Goal: Transaction & Acquisition: Purchase product/service

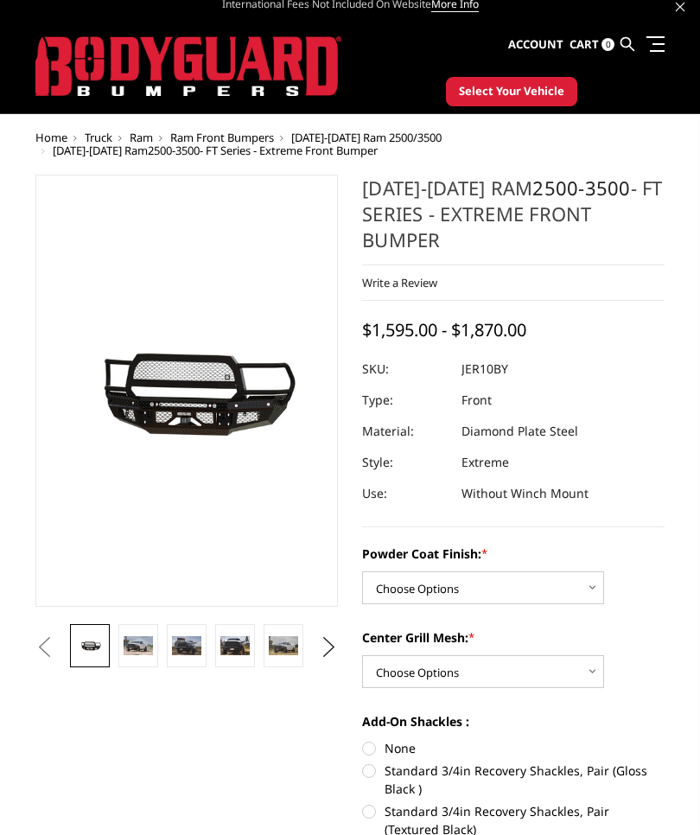
scroll to position [10, 0]
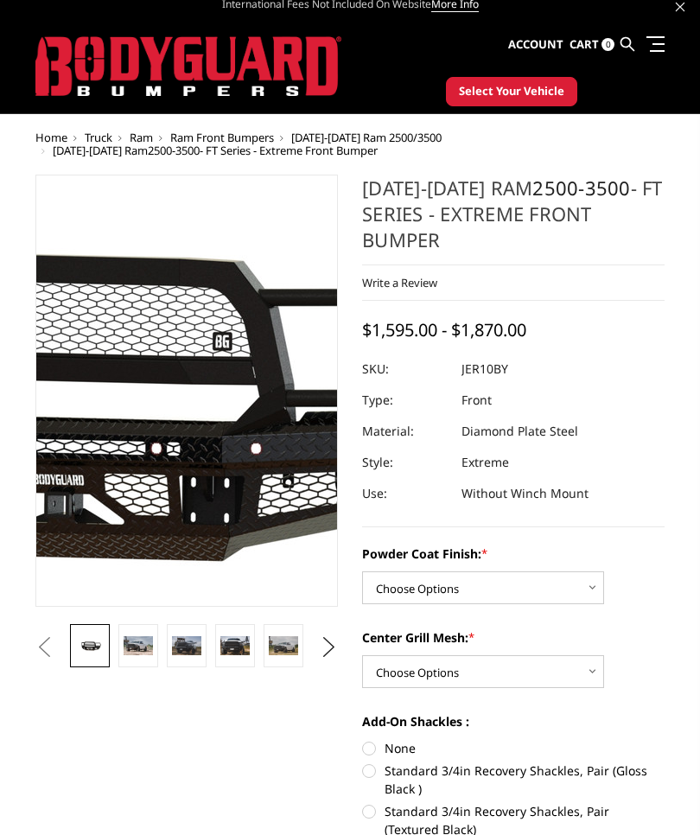
click at [232, 385] on img at bounding box center [68, 392] width 1107 height 496
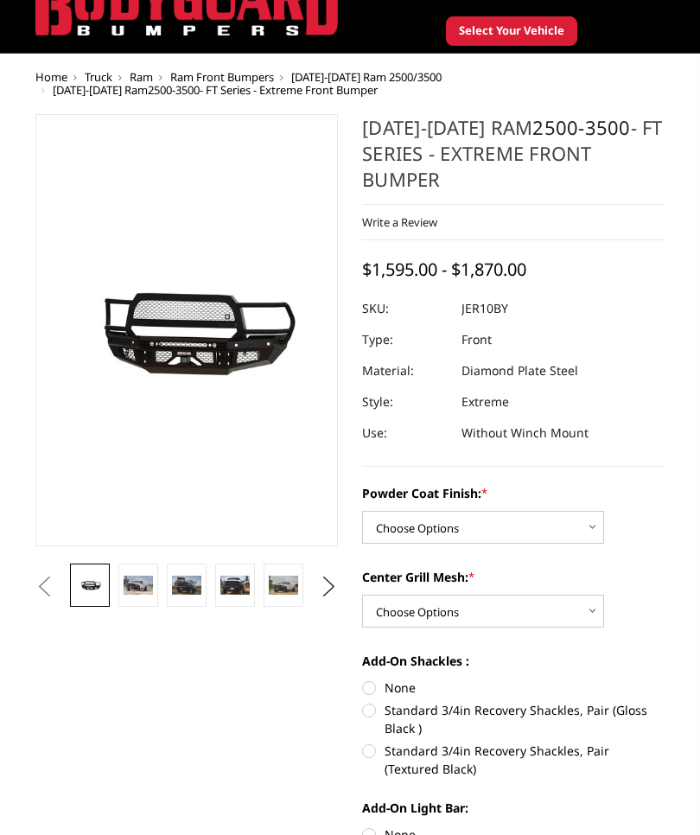
scroll to position [69, 0]
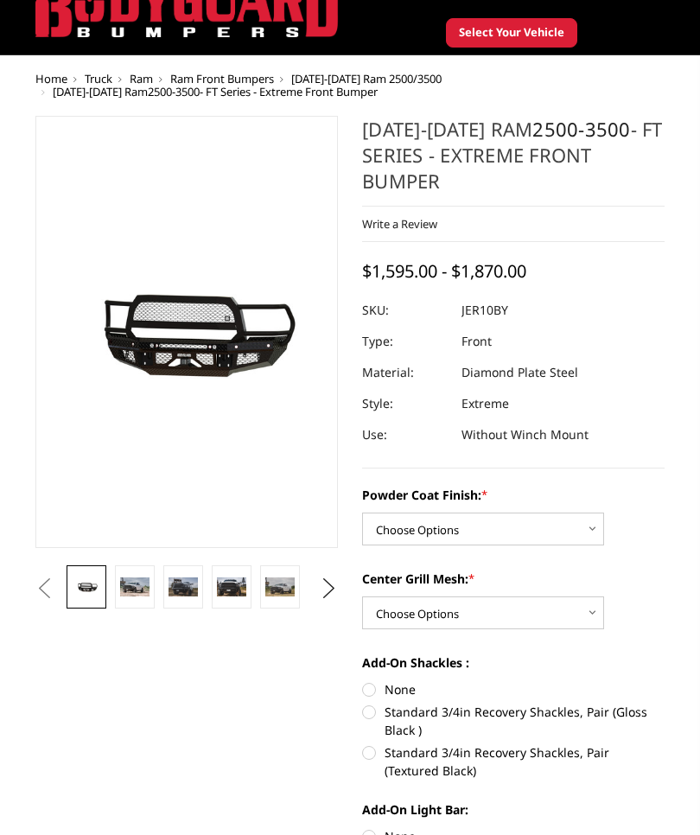
click at [132, 597] on img at bounding box center [134, 588] width 29 height 20
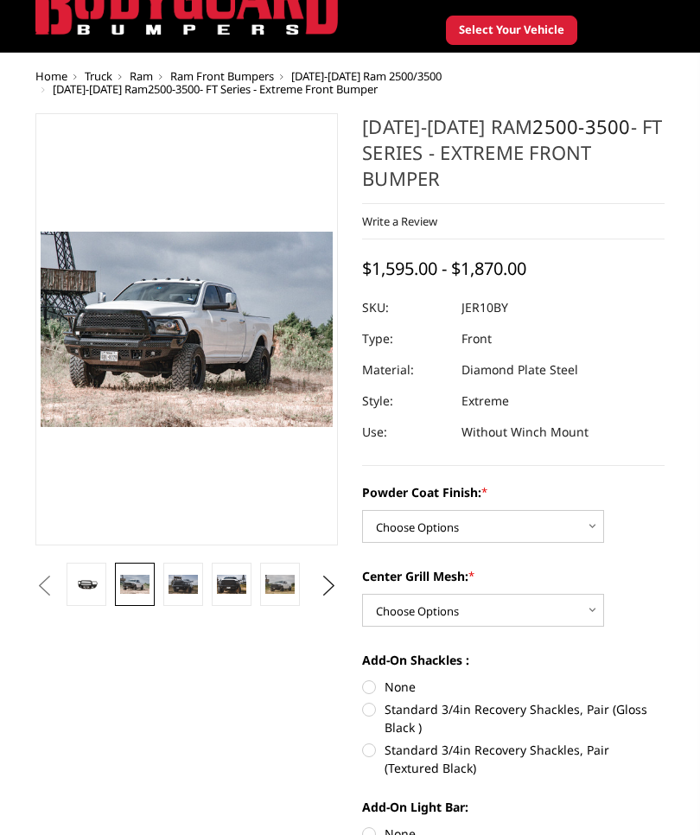
scroll to position [92, 0]
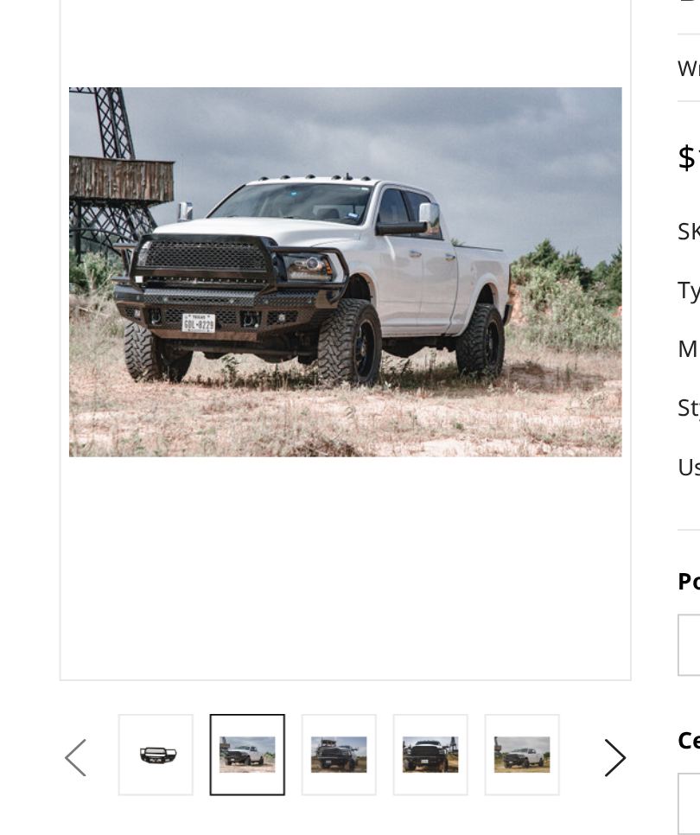
click at [186, 509] on img at bounding box center [183, 519] width 29 height 20
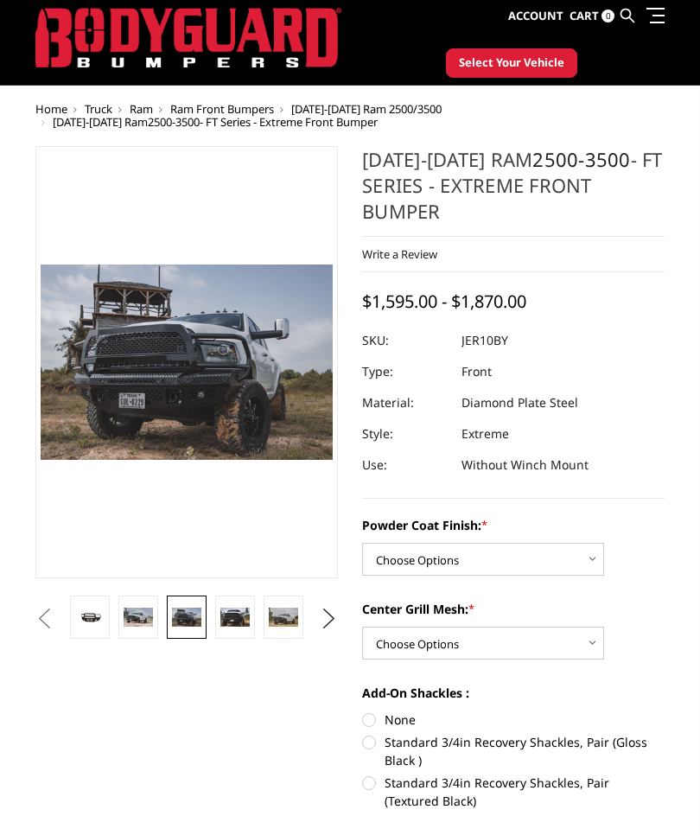
scroll to position [0, 0]
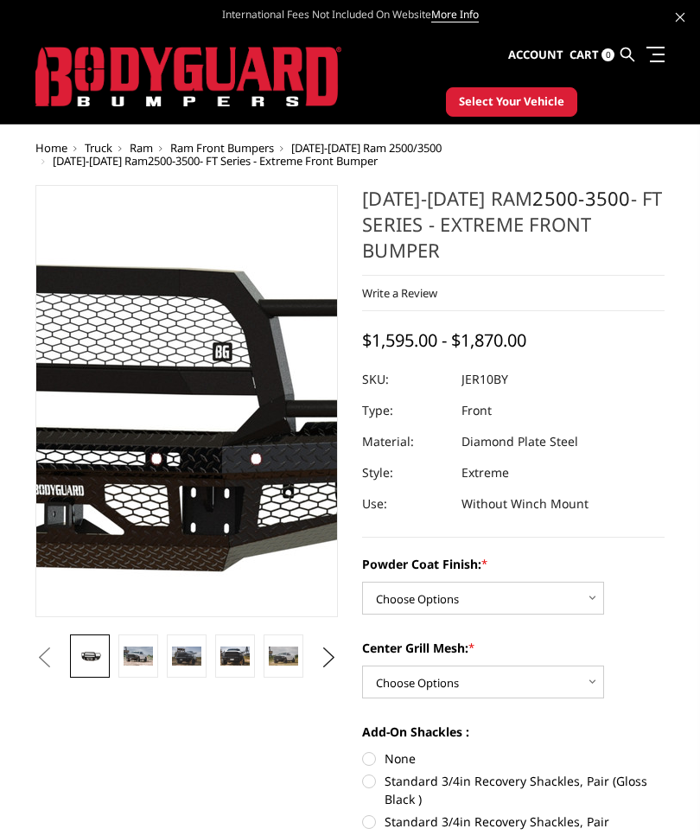
click at [232, 395] on img at bounding box center [68, 403] width 1107 height 496
